Goal: Navigation & Orientation: Find specific page/section

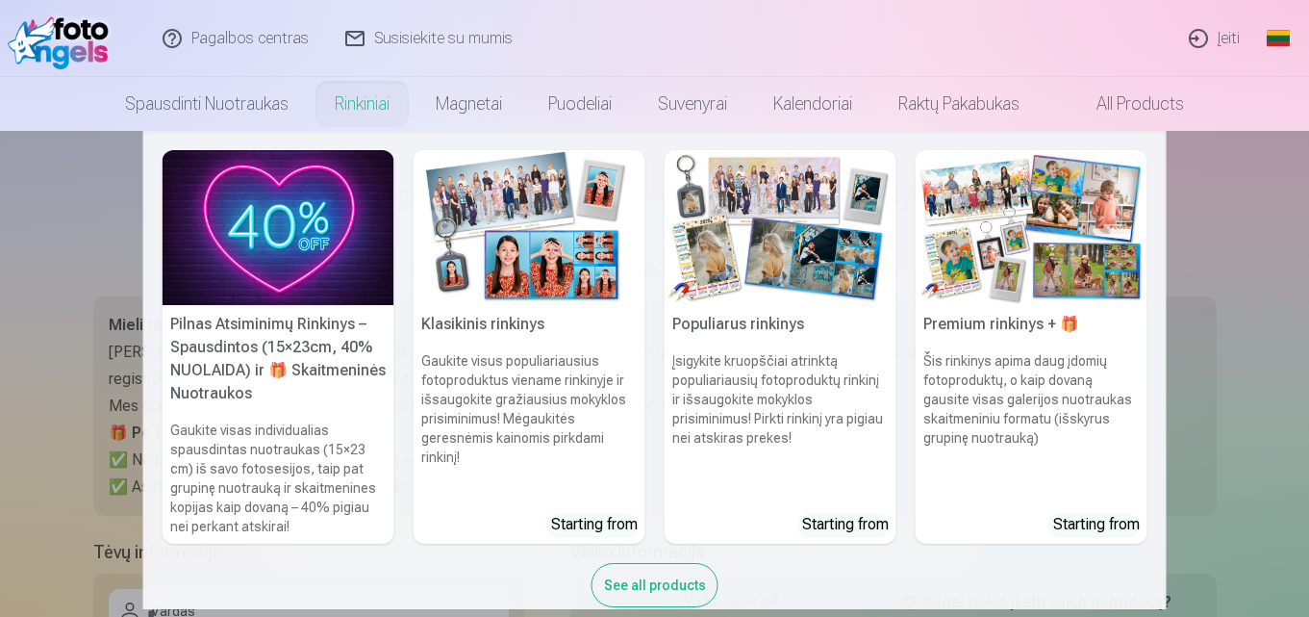
click at [503, 226] on img at bounding box center [530, 227] width 232 height 155
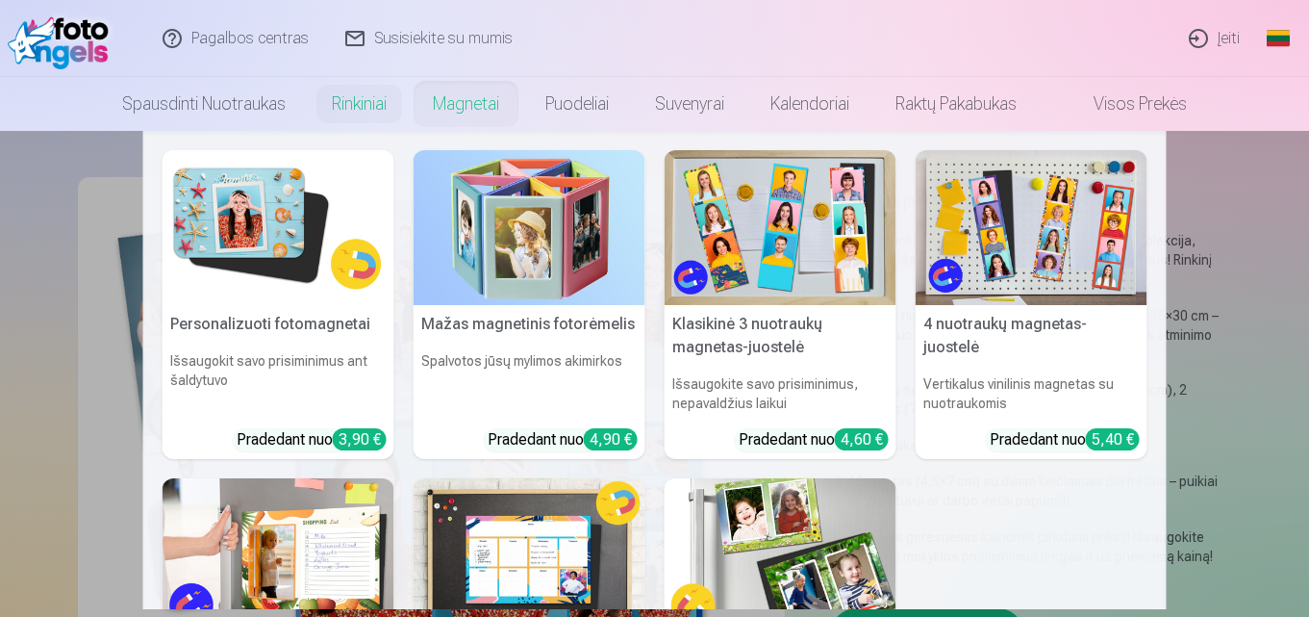
click at [491, 111] on link "Magnetai" at bounding box center [466, 104] width 113 height 54
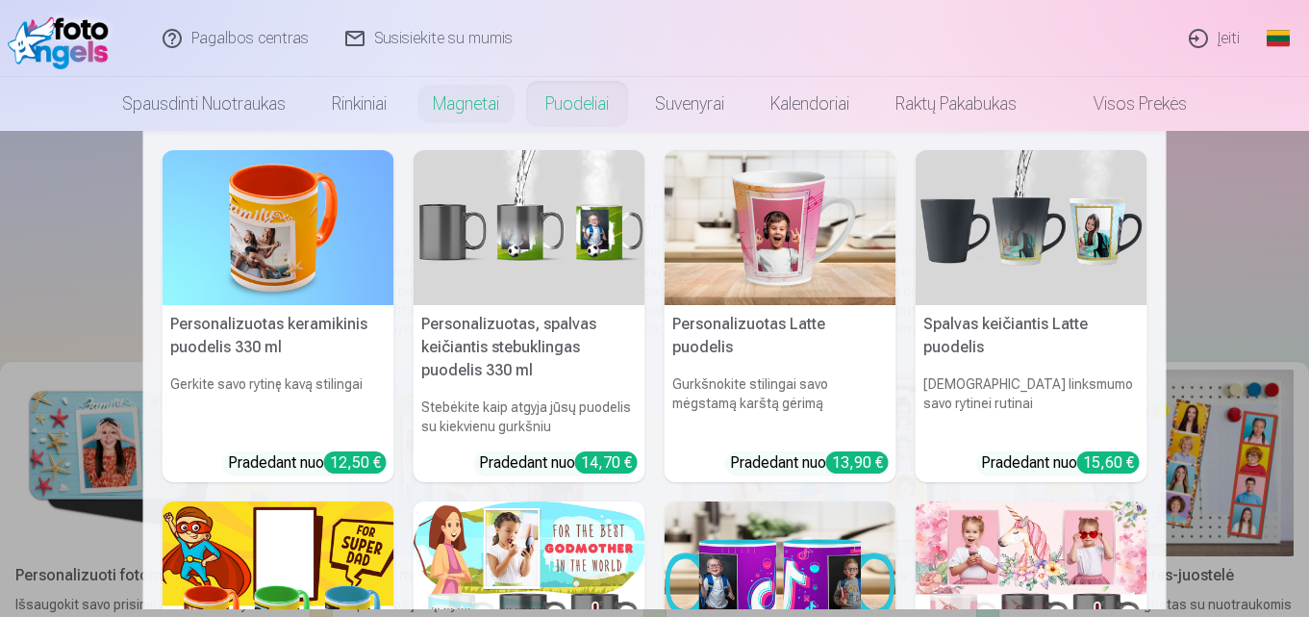
click at [576, 106] on link "Puodeliai" at bounding box center [577, 104] width 110 height 54
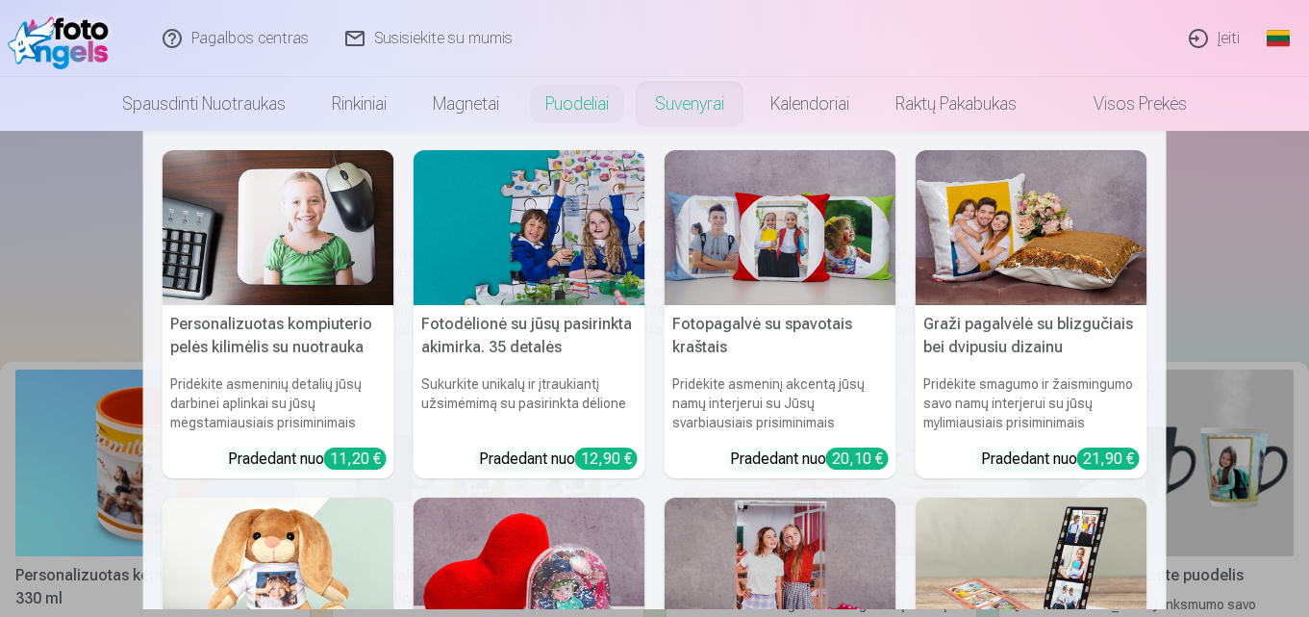
click at [684, 104] on link "Suvenyrai" at bounding box center [689, 104] width 115 height 54
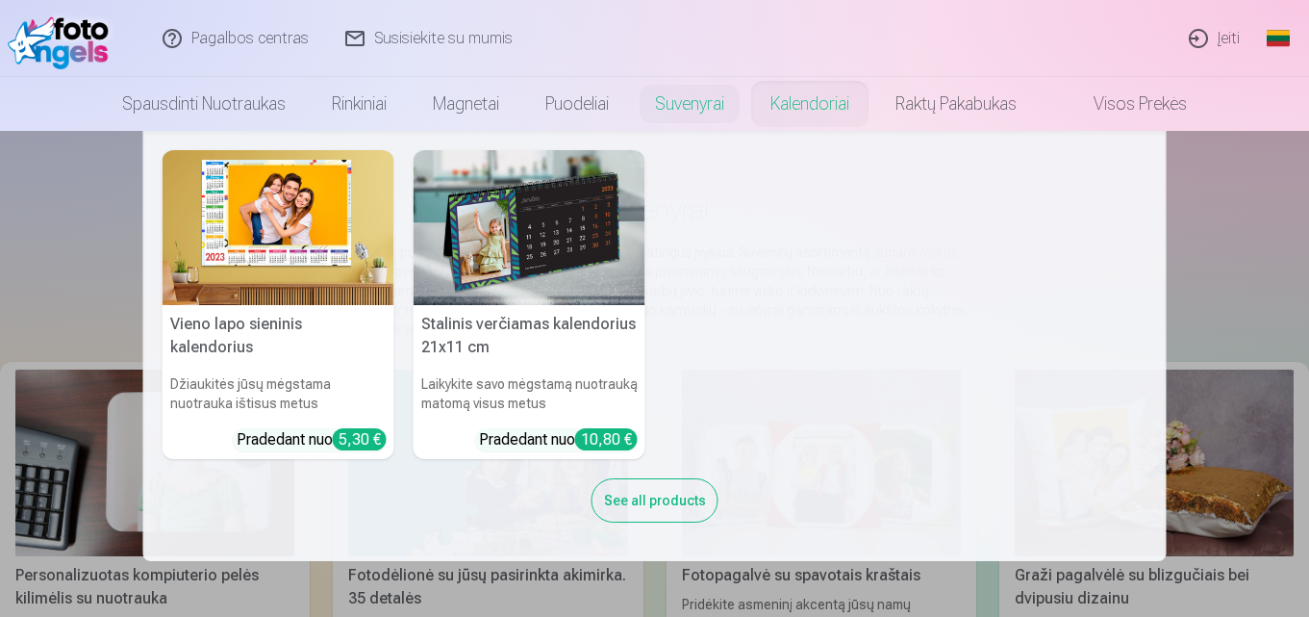
click at [821, 109] on link "Kalendoriai" at bounding box center [809, 104] width 125 height 54
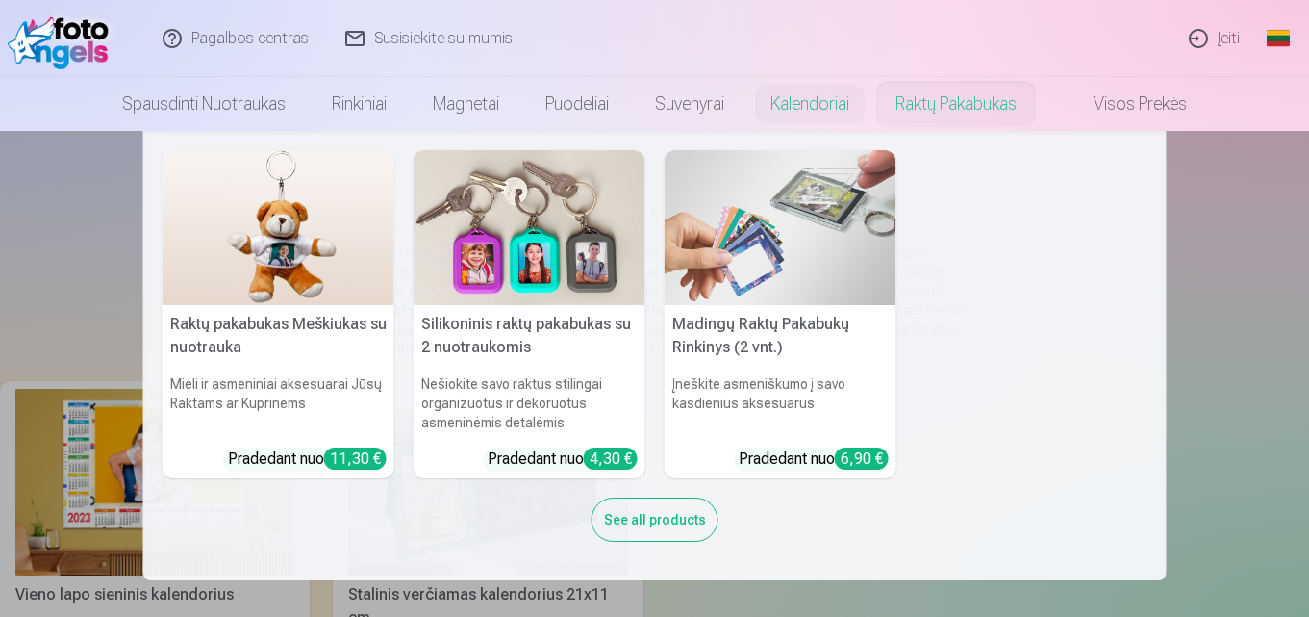
click at [963, 112] on link "Raktų pakabukas" at bounding box center [956, 104] width 167 height 54
